Goal: Find specific page/section

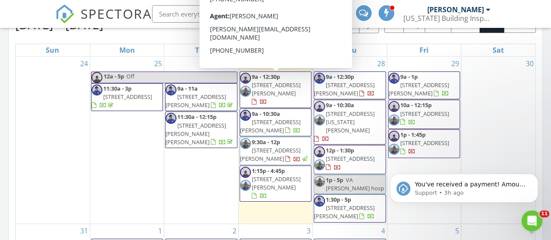
scroll to position [806, 564]
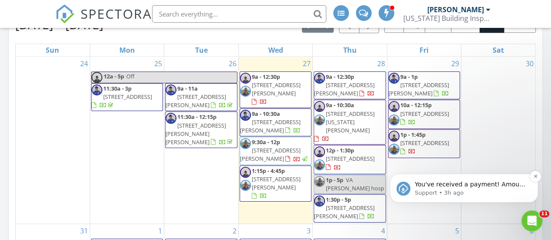
click at [450, 189] on p "Support • 3h ago" at bounding box center [471, 193] width 112 height 8
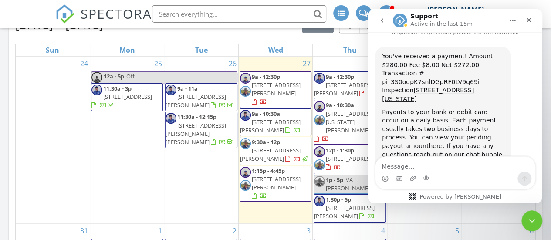
scroll to position [29, 0]
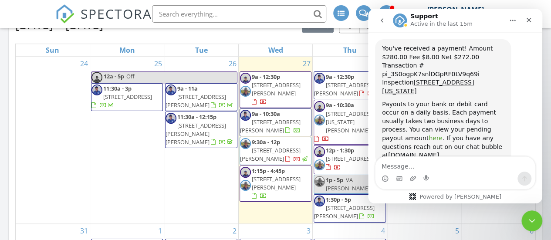
click at [443, 135] on link "here" at bounding box center [436, 138] width 14 height 7
click at [3, 166] on div "Today Darrell Turner 9:00 am 3519 salvia court, Tavares, FL 32726 Darrell Turne…" at bounding box center [275, 108] width 551 height 793
click at [531, 218] on icon "Close Intercom Messenger" at bounding box center [530, 219] width 10 height 10
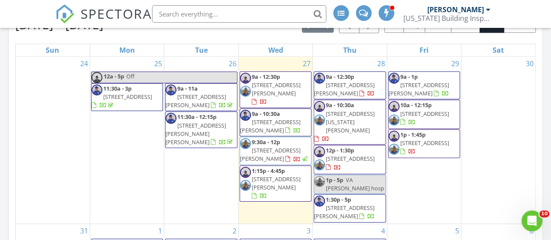
click at [186, 10] on input "text" at bounding box center [239, 13] width 174 height 17
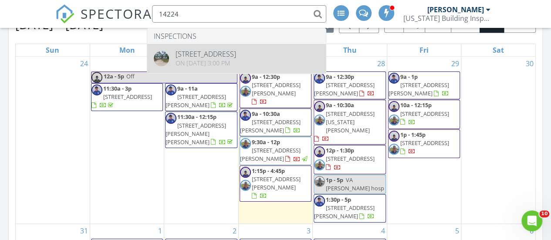
type input "14224"
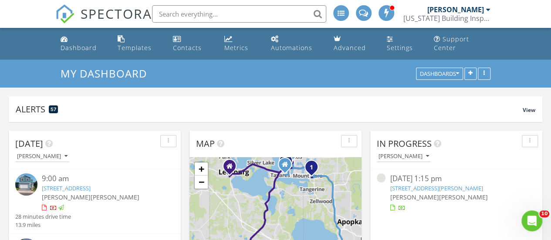
click at [184, 14] on input "text" at bounding box center [239, 13] width 174 height 17
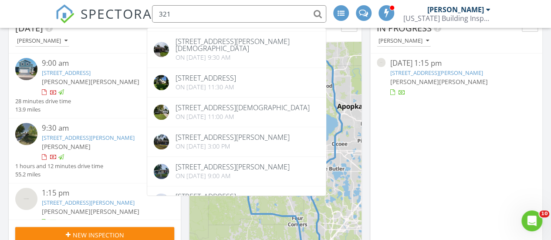
scroll to position [116, 0]
click at [21, 12] on nav "SPECTORA 321 Inspections [STREET_ADDRESS][PERSON_NAME] On [DATE] 10:00 am [STRE…" at bounding box center [275, 14] width 551 height 28
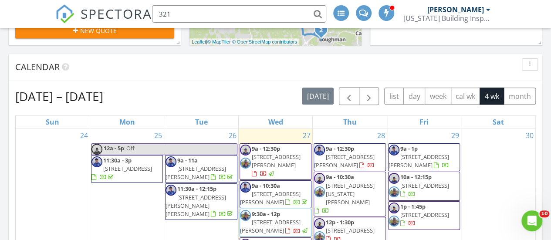
scroll to position [338, 0]
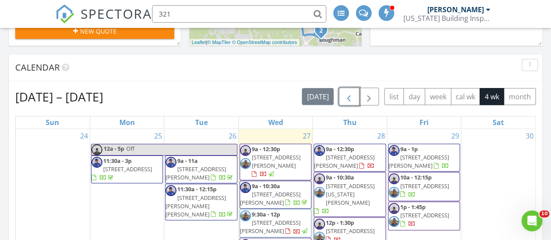
click at [353, 101] on span "button" at bounding box center [349, 96] width 10 height 10
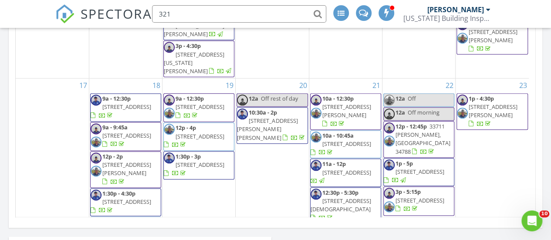
scroll to position [289, 0]
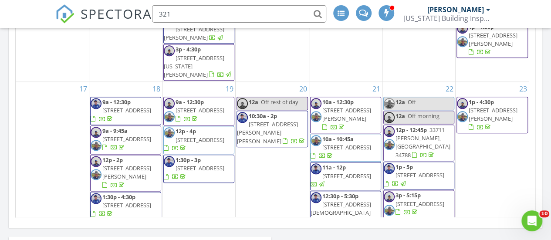
click at [186, 15] on input "321" at bounding box center [239, 13] width 174 height 17
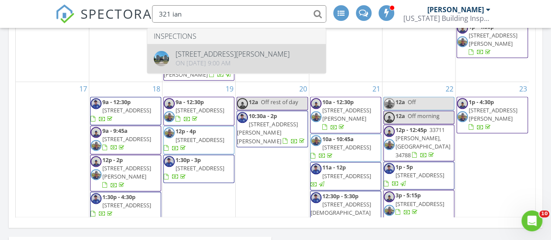
type input "321 ian"
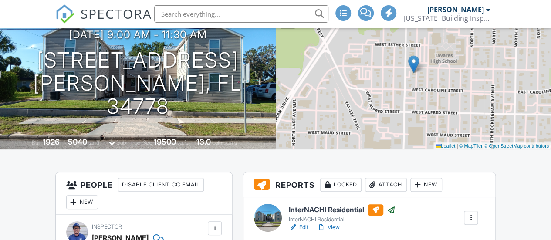
scroll to position [124, 0]
